Goal: Transaction & Acquisition: Purchase product/service

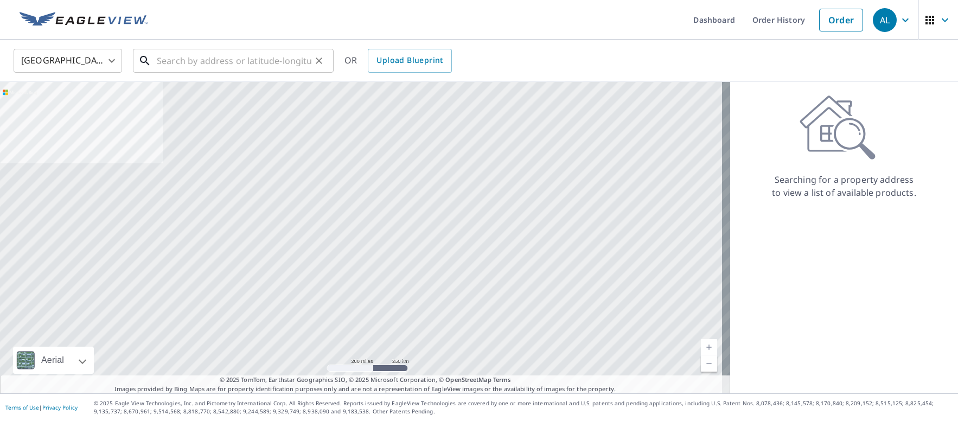
click at [308, 59] on input "text" at bounding box center [234, 61] width 155 height 30
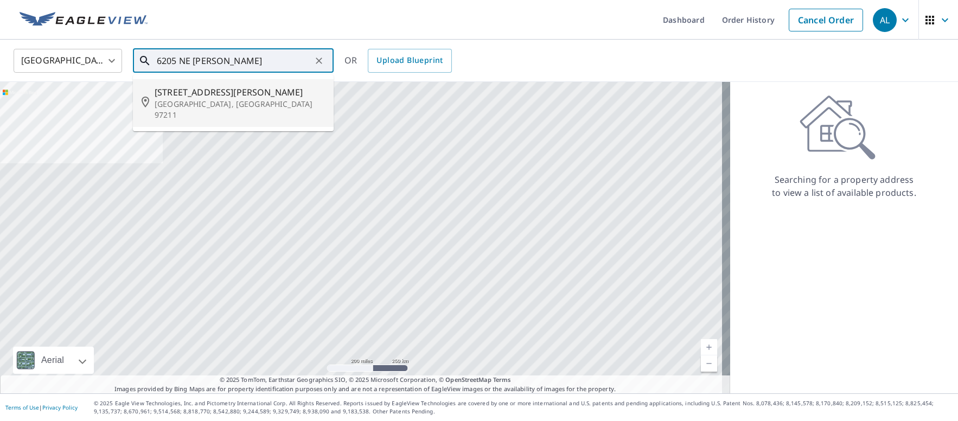
click at [264, 99] on p "[GEOGRAPHIC_DATA], [GEOGRAPHIC_DATA] 97211" at bounding box center [240, 110] width 170 height 22
type input "[STREET_ADDRESS][PERSON_NAME]"
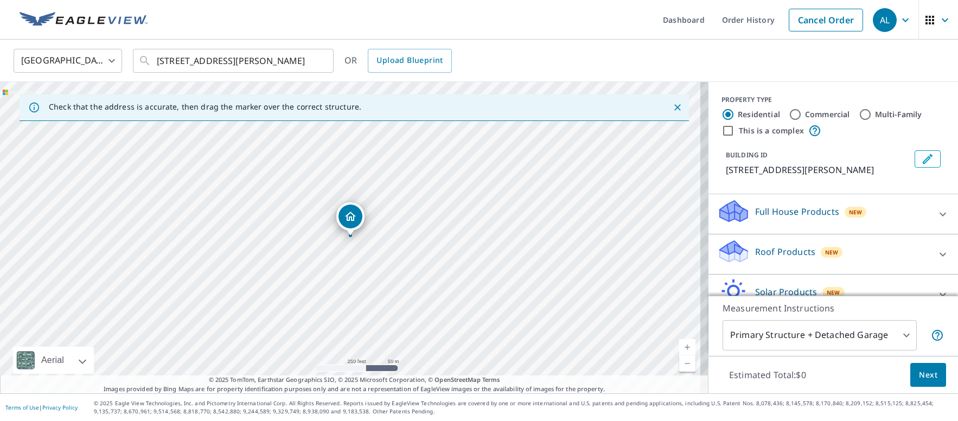
click at [679, 347] on link "Current Level 17, Zoom In" at bounding box center [687, 347] width 16 height 16
click at [679, 347] on link "Current Level 18, Zoom In" at bounding box center [687, 347] width 16 height 16
click at [679, 347] on link "Current Level 19, Zoom In" at bounding box center [687, 347] width 16 height 16
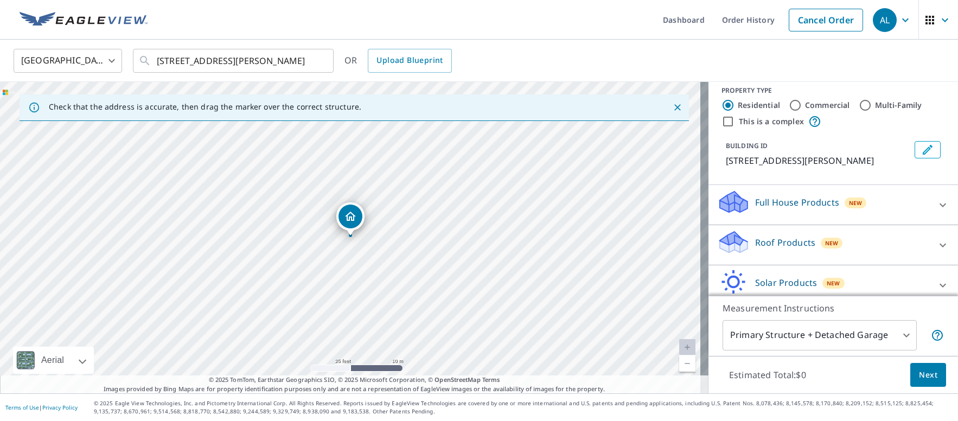
scroll to position [20, 0]
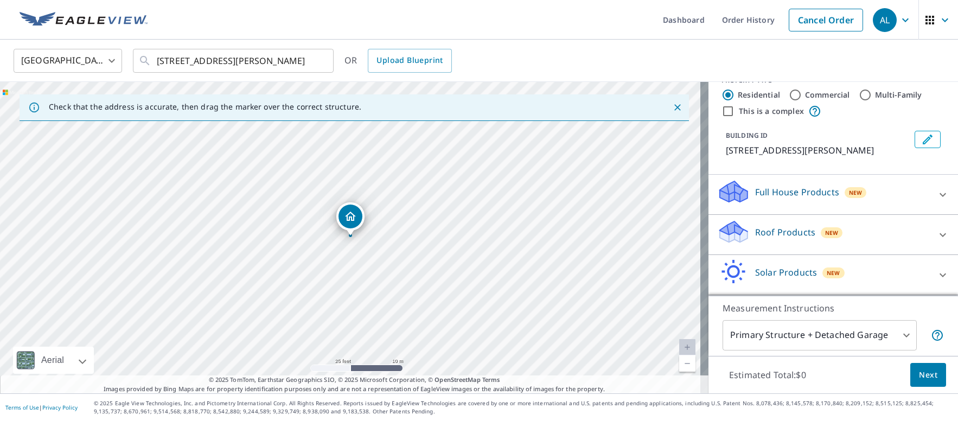
click at [784, 231] on p "Roof Products" at bounding box center [785, 232] width 60 height 13
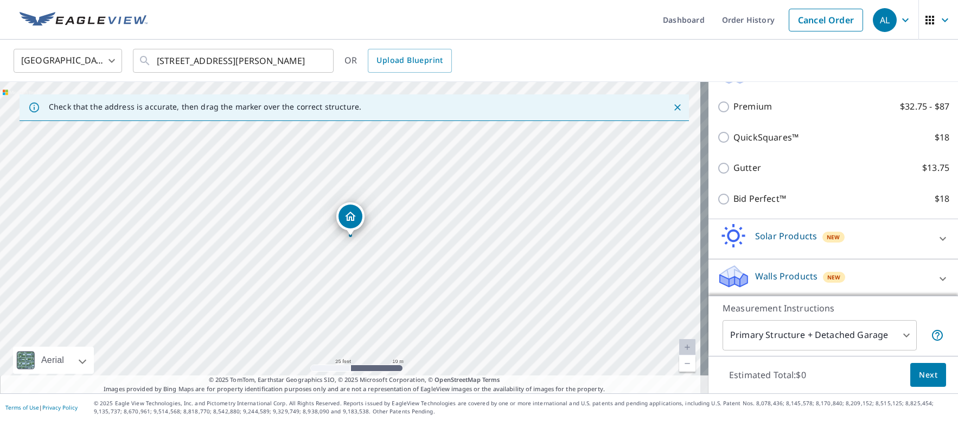
scroll to position [180, 0]
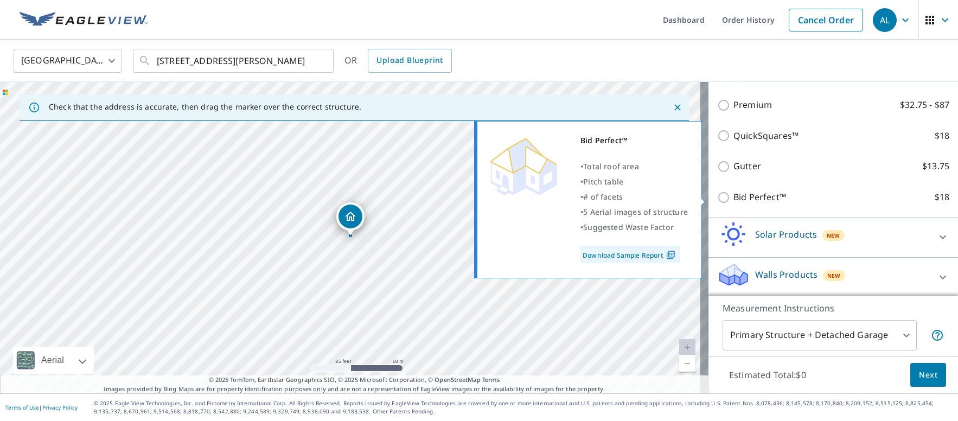
click at [756, 199] on p "Bid Perfect™" at bounding box center [759, 197] width 53 height 14
click at [733, 199] on input "Bid Perfect™ $18" at bounding box center [725, 197] width 16 height 13
checkbox input "true"
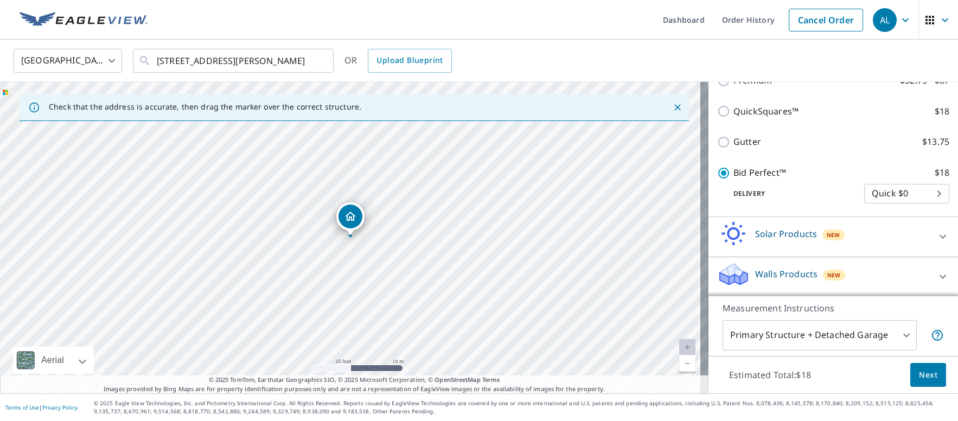
scroll to position [219, 0]
click at [679, 348] on link "Current Level 20, Zoom In Disabled" at bounding box center [687, 347] width 16 height 16
click at [932, 373] on button "Next" at bounding box center [928, 375] width 36 height 24
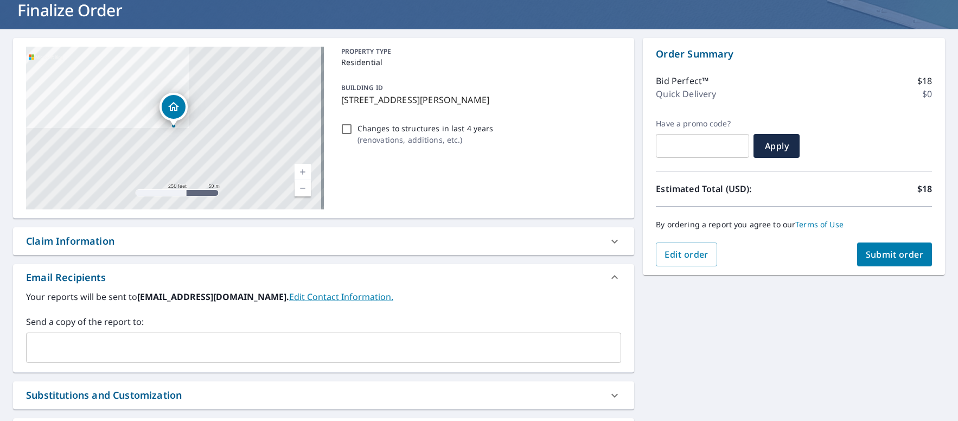
scroll to position [167, 0]
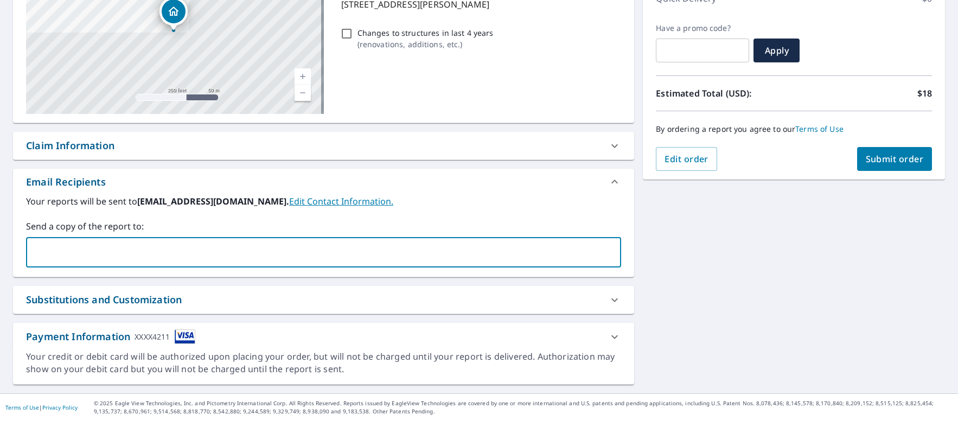
click at [152, 253] on input "text" at bounding box center [315, 252] width 569 height 21
type input "[EMAIL_ADDRESS][DOMAIN_NAME]"
click at [891, 158] on span "Submit order" at bounding box center [895, 159] width 58 height 12
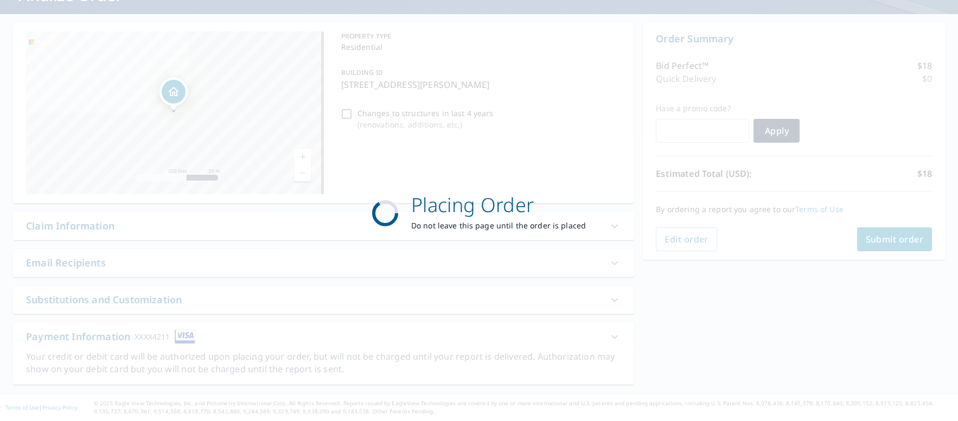
scroll to position [86, 0]
